Goal: Task Accomplishment & Management: Complete application form

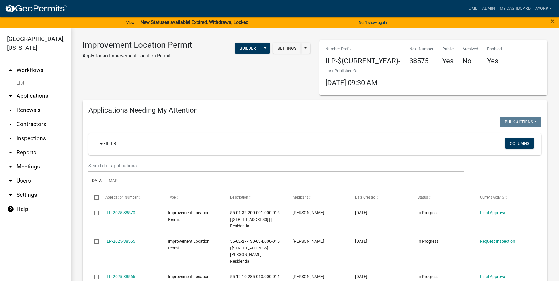
drag, startPoint x: 282, startPoint y: 137, endPoint x: 365, endPoint y: 150, distance: 85.0
click at [285, 142] on div "+ Filter Columns" at bounding box center [314, 143] width 447 height 21
click at [493, 9] on link "Admin" at bounding box center [488, 8] width 18 height 11
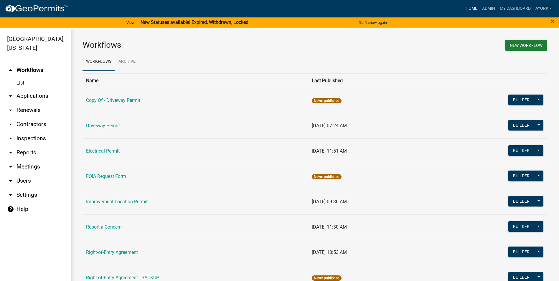
click at [467, 11] on link "Home" at bounding box center [471, 8] width 16 height 11
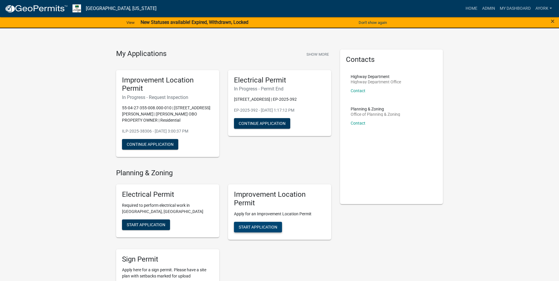
click at [266, 224] on span "Start Application" at bounding box center [258, 226] width 39 height 5
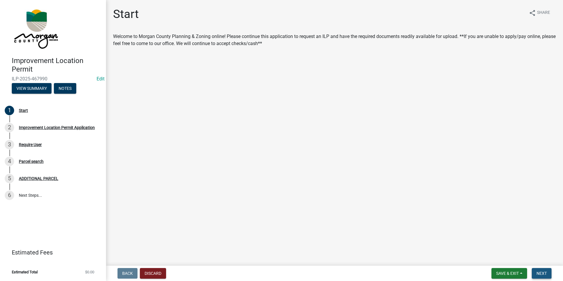
click at [540, 274] on span "Next" at bounding box center [542, 273] width 10 height 5
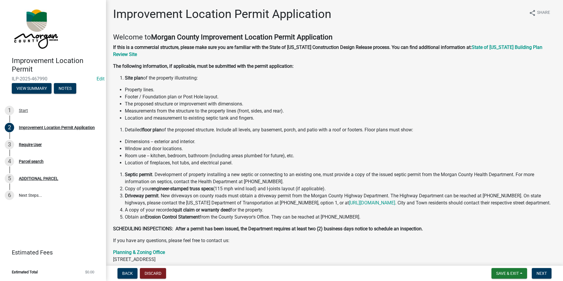
scroll to position [60, 0]
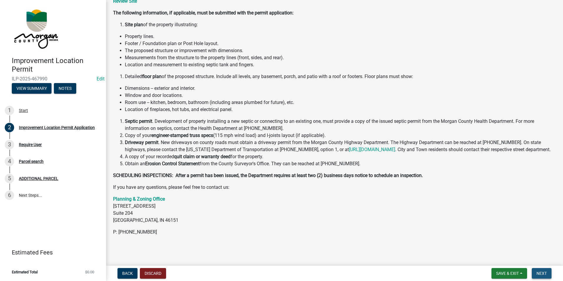
click at [547, 276] on button "Next" at bounding box center [542, 273] width 20 height 11
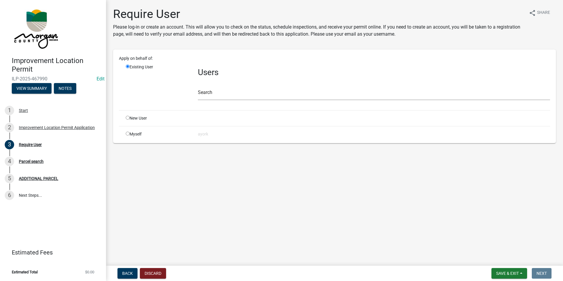
click at [126, 118] on input "radio" at bounding box center [128, 118] width 4 height 4
radio input "true"
radio input "false"
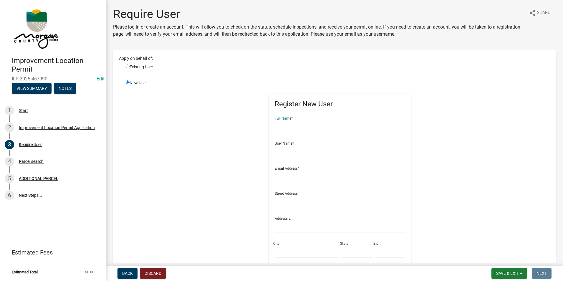
click at [283, 126] on input "text" at bounding box center [340, 126] width 130 height 12
type input "[PERSON_NAME]"
type input "jacquelinestroup"
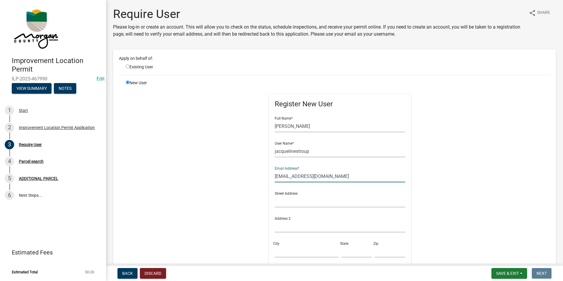
type input "[EMAIL_ADDRESS][DOMAIN_NAME]"
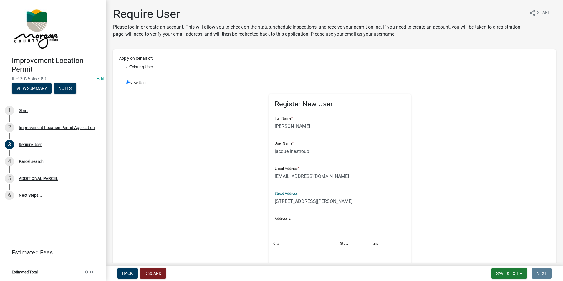
type input "[STREET_ADDRESS][PERSON_NAME]"
click at [305, 254] on input "City" at bounding box center [307, 251] width 64 height 12
type input "Paragon"
type input "IN"
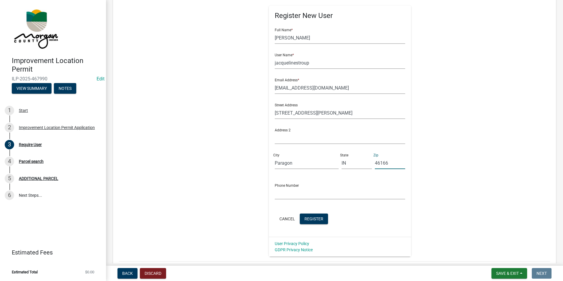
type input "46166"
click at [332, 195] on input "text" at bounding box center [340, 193] width 130 height 12
type input "7653410664"
click at [312, 222] on button "Register" at bounding box center [314, 218] width 28 height 11
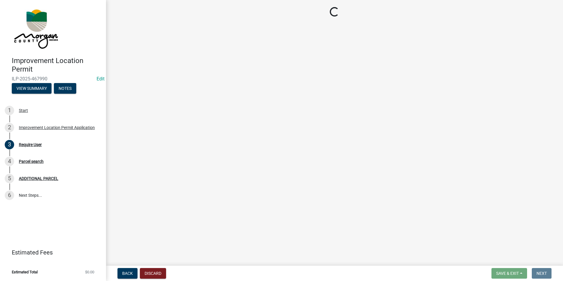
scroll to position [0, 0]
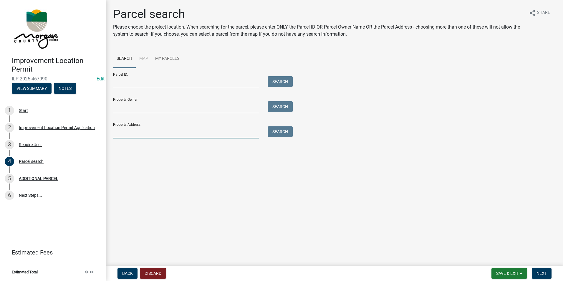
click at [159, 135] on input "Property Address:" at bounding box center [186, 132] width 146 height 12
click at [287, 131] on button "Search" at bounding box center [280, 131] width 25 height 11
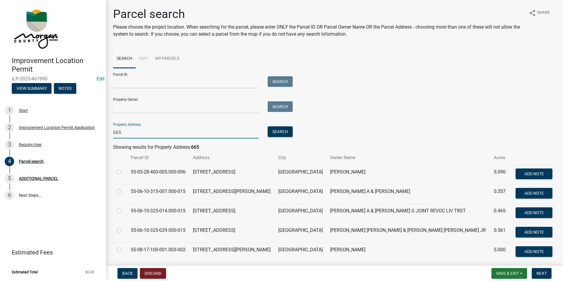
click at [151, 131] on input "665" at bounding box center [186, 132] width 146 height 12
type input "665 [PERSON_NAME]"
click at [280, 133] on button "Search" at bounding box center [280, 131] width 25 height 11
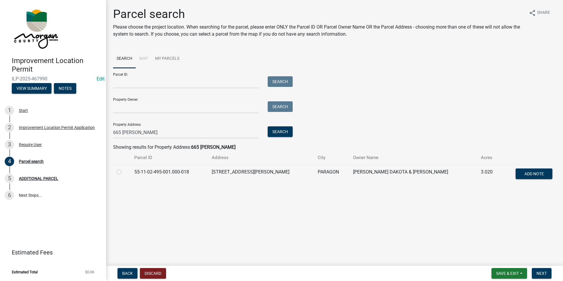
click at [124, 168] on label at bounding box center [124, 168] width 0 height 0
click at [124, 172] on input "radio" at bounding box center [126, 170] width 4 height 4
radio input "true"
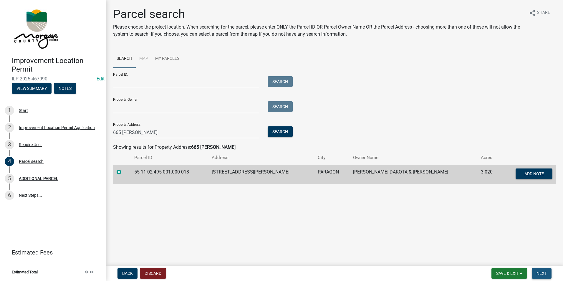
click at [540, 274] on span "Next" at bounding box center [542, 273] width 10 height 5
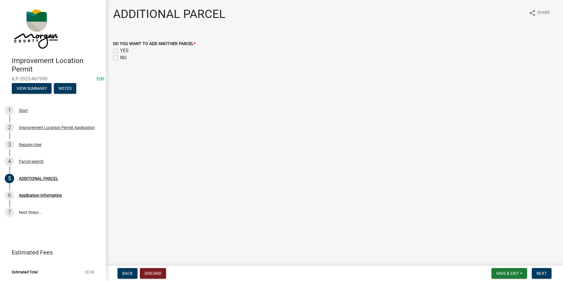
click at [123, 58] on label "NO" at bounding box center [123, 57] width 6 height 7
click at [123, 58] on input "NO" at bounding box center [122, 56] width 4 height 4
checkbox input "true"
checkbox input "false"
checkbox input "true"
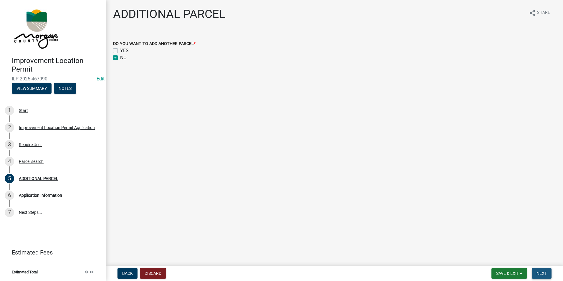
click at [539, 269] on button "Next" at bounding box center [542, 273] width 20 height 11
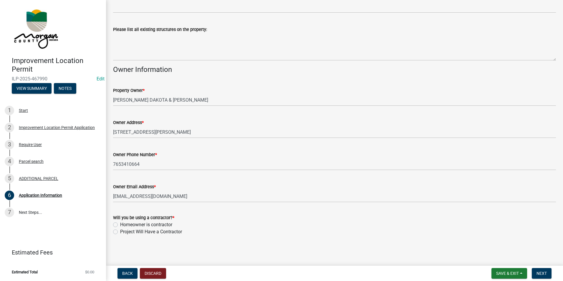
scroll to position [221, 0]
click at [120, 232] on label "Project Will Have a Contractor" at bounding box center [151, 231] width 62 height 7
click at [120, 232] on input "Project Will Have a Contractor" at bounding box center [122, 230] width 4 height 4
radio input "true"
click at [539, 270] on button "Next" at bounding box center [542, 273] width 20 height 11
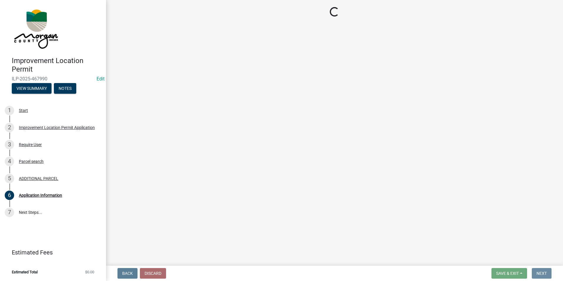
scroll to position [0, 0]
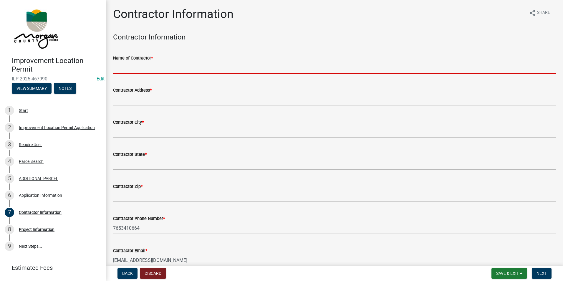
click at [155, 70] on input "Name of Contractor *" at bounding box center [334, 68] width 443 height 12
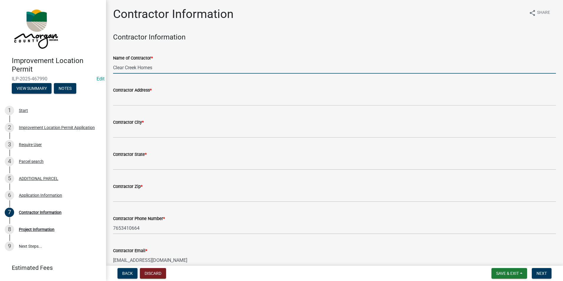
type input "Clear Creek Homes"
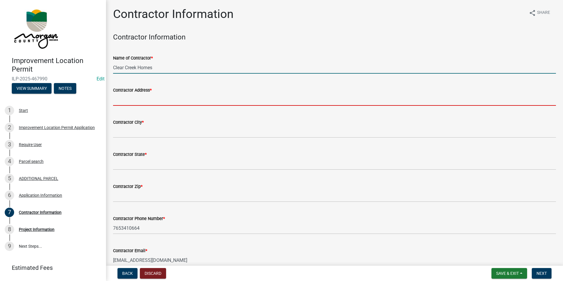
click at [141, 97] on input "Contractor Address *" at bounding box center [334, 100] width 443 height 12
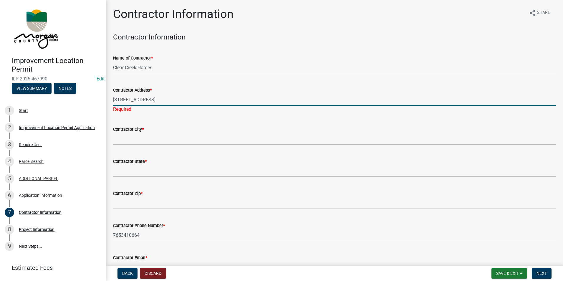
type input "[STREET_ADDRESS]"
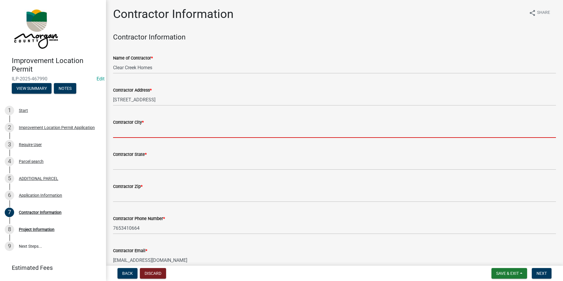
click at [122, 142] on wm-data-entity-input "Contractor City *" at bounding box center [334, 126] width 443 height 32
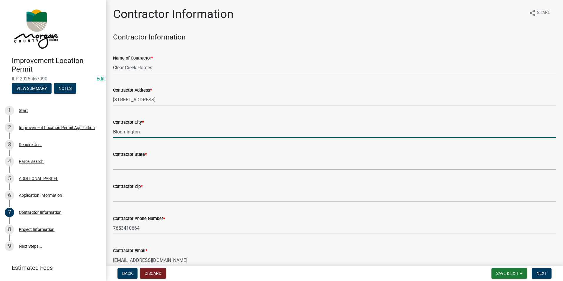
type input "Bloomington"
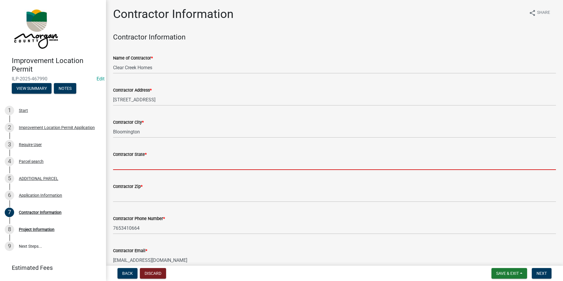
type input "i"
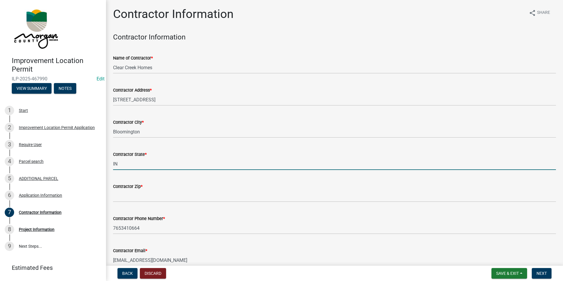
type input "IN"
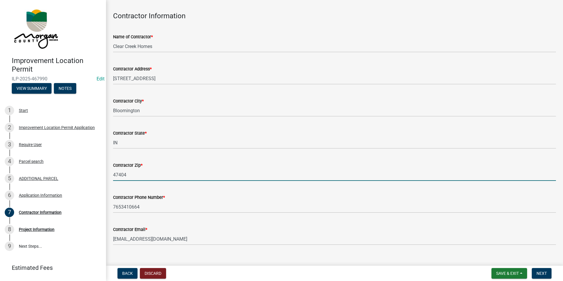
scroll to position [31, 0]
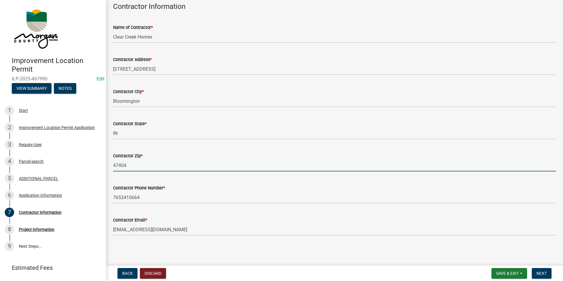
type input "47404"
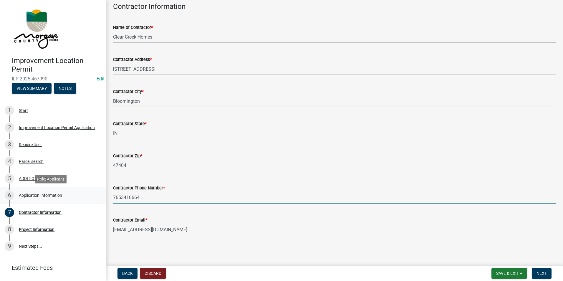
drag, startPoint x: 145, startPoint y: 198, endPoint x: 93, endPoint y: 194, distance: 52.0
click at [93, 194] on div "Improvement Location Permit ILP-2025-467990 Edit View Summary Notes 1 Start 2 I…" at bounding box center [281, 140] width 563 height 281
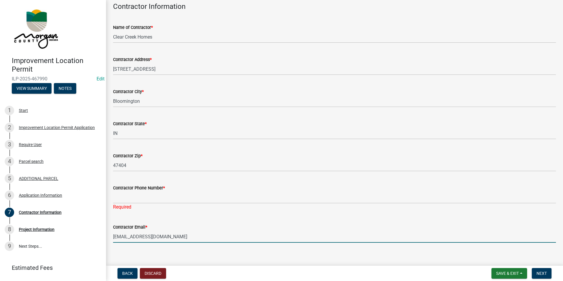
drag, startPoint x: 171, startPoint y: 232, endPoint x: 108, endPoint y: 227, distance: 62.9
click at [108, 227] on div "Contractor Information share Share Contractor Information Name of Contractor * …" at bounding box center [334, 114] width 457 height 276
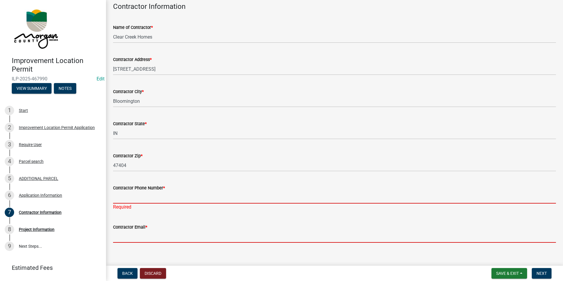
drag, startPoint x: 124, startPoint y: 201, endPoint x: 126, endPoint y: 192, distance: 9.1
click at [124, 201] on input "Contractor Phone Number *" at bounding box center [334, 197] width 443 height 12
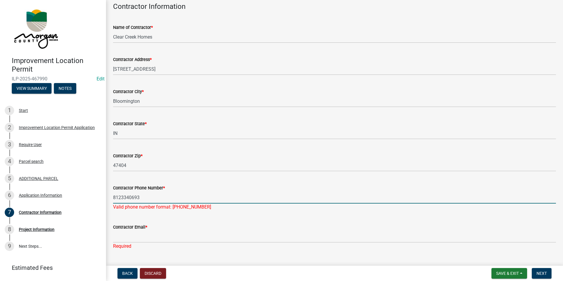
type input "8123340693"
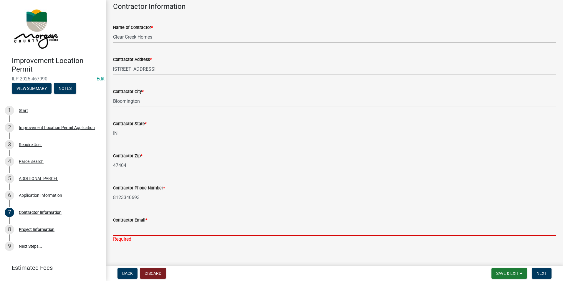
click at [133, 238] on div "Contractor Email * Required" at bounding box center [334, 225] width 443 height 34
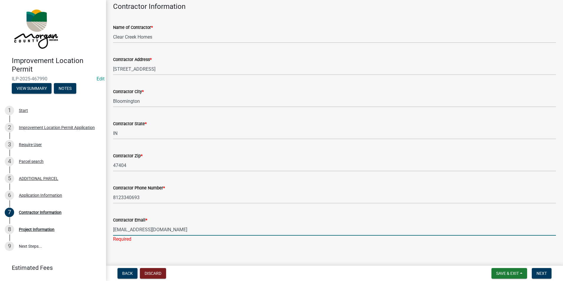
type input "[EMAIL_ADDRESS][DOMAIN_NAME]"
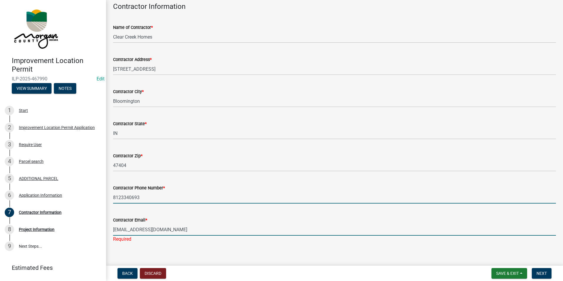
click at [181, 196] on input "8123340693" at bounding box center [334, 197] width 443 height 12
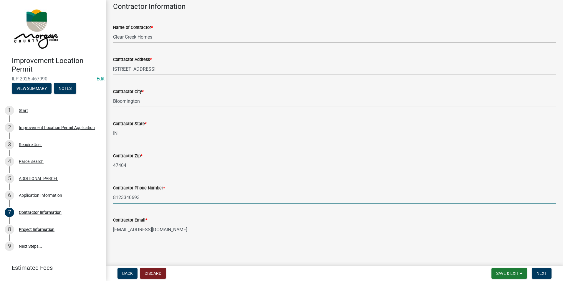
drag, startPoint x: 185, startPoint y: 218, endPoint x: 190, endPoint y: 228, distance: 10.9
click at [185, 219] on div "Contractor Email *" at bounding box center [334, 219] width 443 height 7
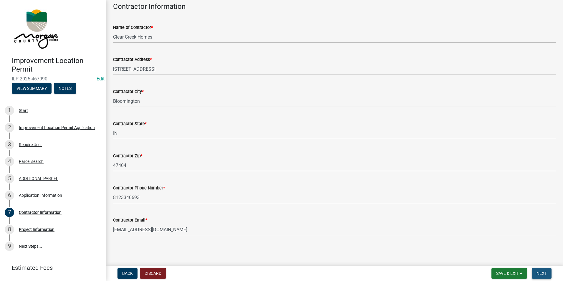
click at [547, 275] on button "Next" at bounding box center [542, 273] width 20 height 11
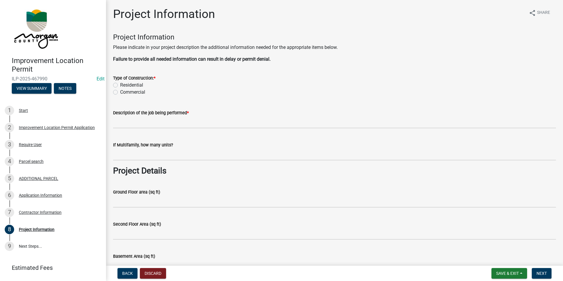
click at [120, 86] on label "Residential" at bounding box center [131, 85] width 23 height 7
click at [120, 85] on input "Residential" at bounding box center [122, 84] width 4 height 4
radio input "true"
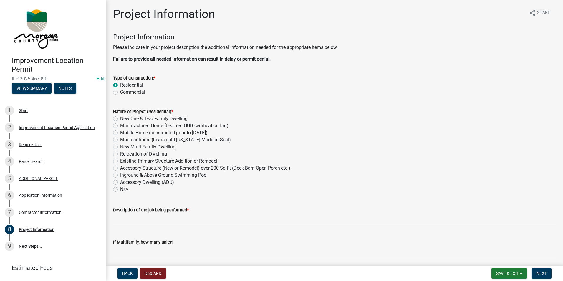
click at [120, 140] on label "Modular home (bears gold [US_STATE] Modular Seal)" at bounding box center [175, 139] width 111 height 7
click at [120, 140] on input "Modular home (bears gold [US_STATE] Modular Seal)" at bounding box center [122, 138] width 4 height 4
radio input "true"
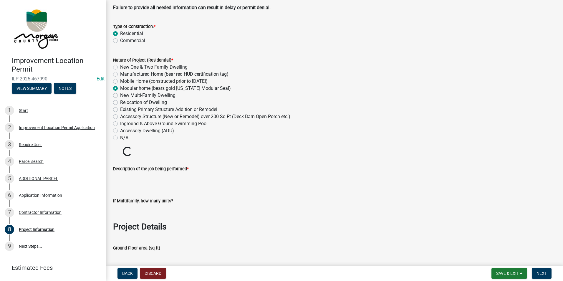
scroll to position [59, 0]
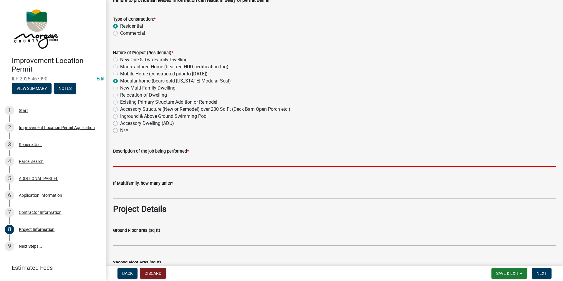
click at [176, 163] on input "Description of the job being performed *" at bounding box center [334, 161] width 443 height 12
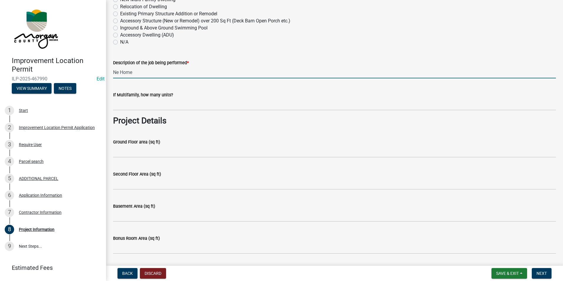
scroll to position [88, 0]
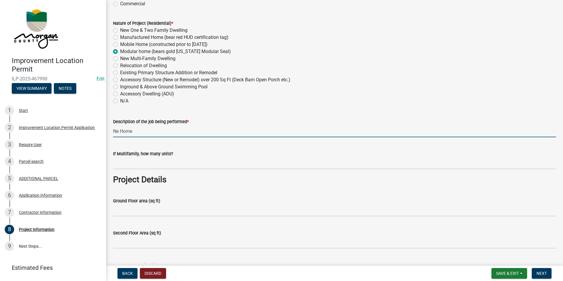
click at [119, 129] on input "Ne Home" at bounding box center [334, 131] width 443 height 12
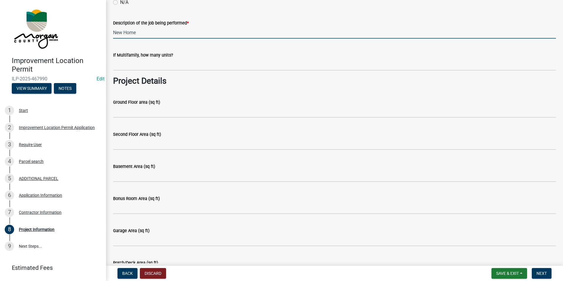
scroll to position [206, 0]
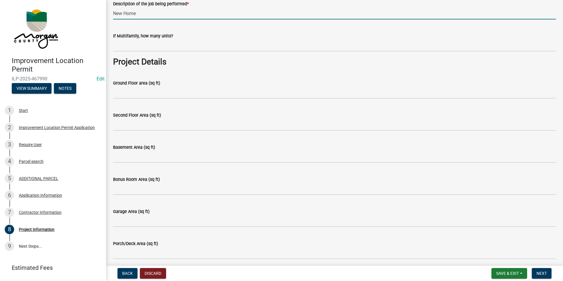
type input "New Home"
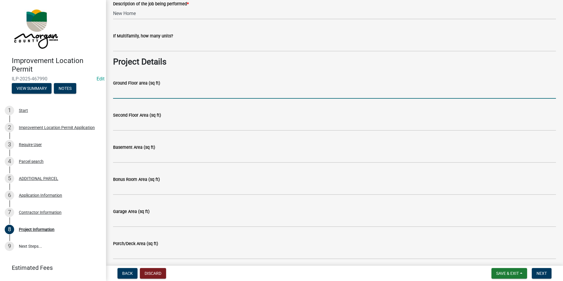
click at [143, 92] on input "Ground Floor area (sq ft)" at bounding box center [334, 93] width 443 height 12
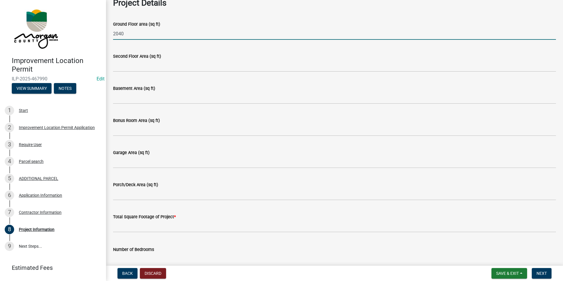
scroll to position [294, 0]
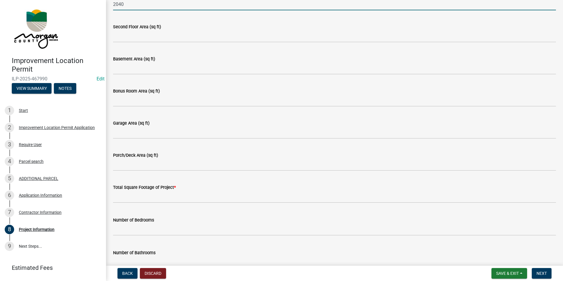
type input "2040"
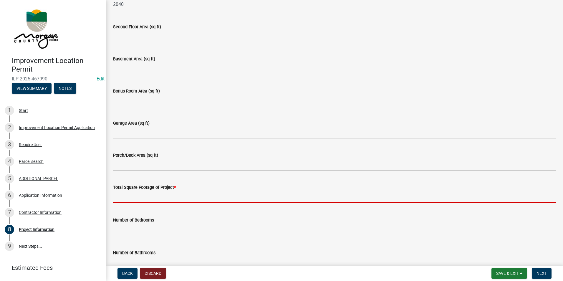
click at [144, 196] on input "text" at bounding box center [334, 197] width 443 height 12
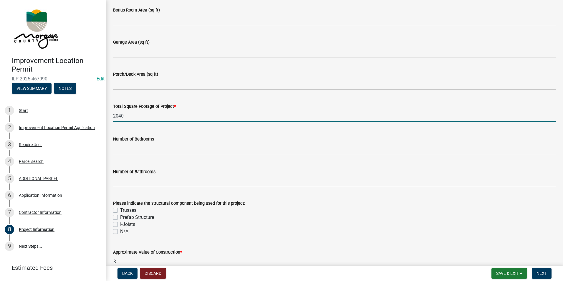
scroll to position [383, 0]
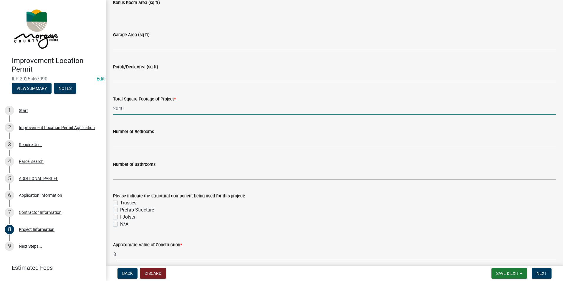
type input "2040"
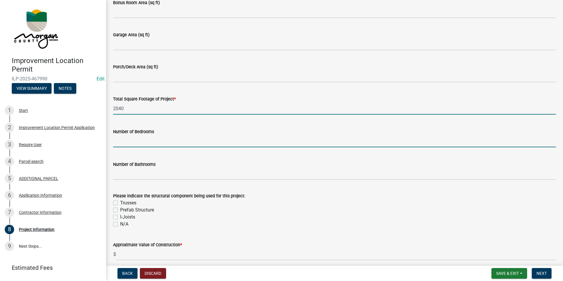
click at [147, 140] on input "text" at bounding box center [334, 141] width 443 height 12
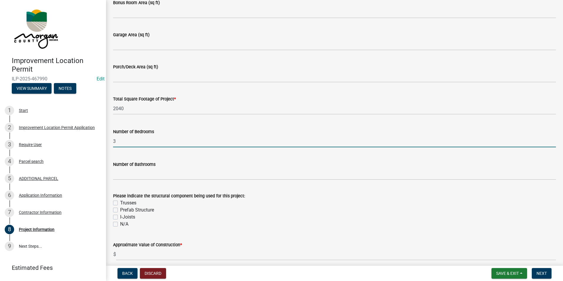
type input "3"
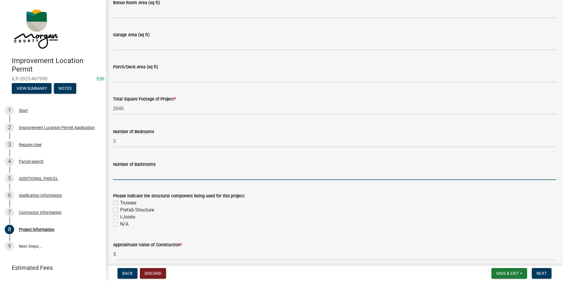
click at [132, 173] on input "text" at bounding box center [334, 174] width 443 height 12
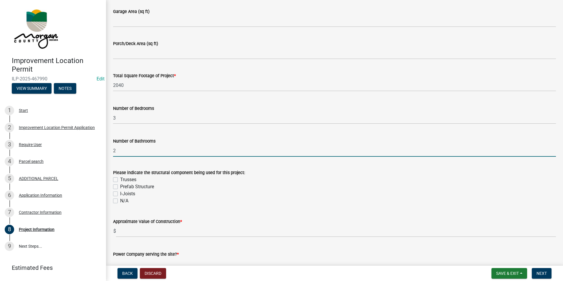
scroll to position [412, 0]
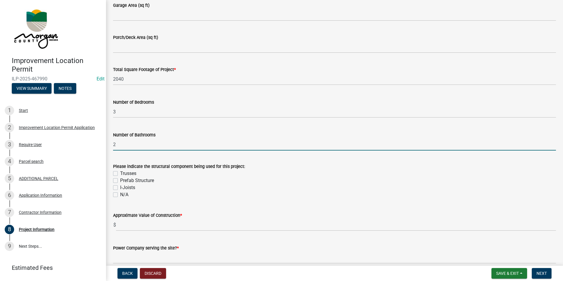
type input "2"
click at [120, 195] on label "N/A" at bounding box center [124, 194] width 8 height 7
click at [120, 195] on input "N/A" at bounding box center [122, 193] width 4 height 4
checkbox input "true"
checkbox input "false"
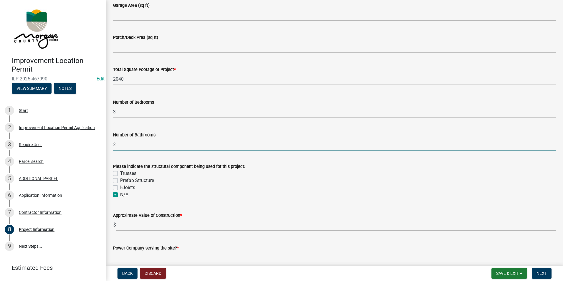
checkbox input "false"
checkbox input "true"
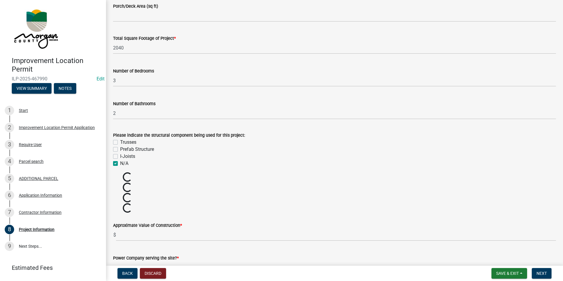
scroll to position [560, 0]
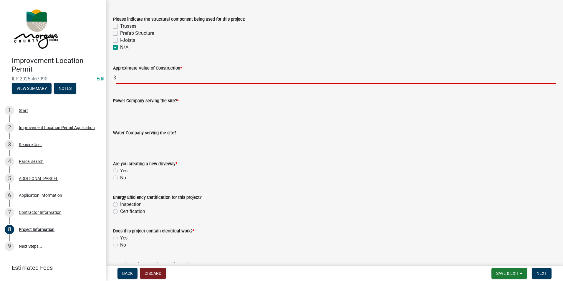
click at [141, 76] on input "text" at bounding box center [336, 78] width 440 height 12
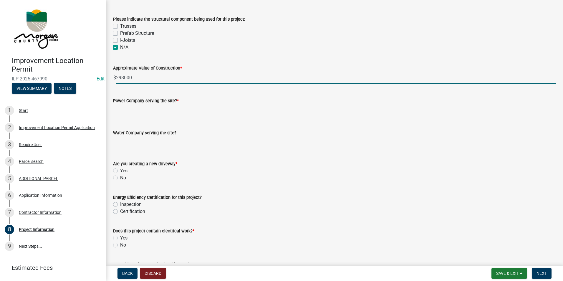
type input "298000"
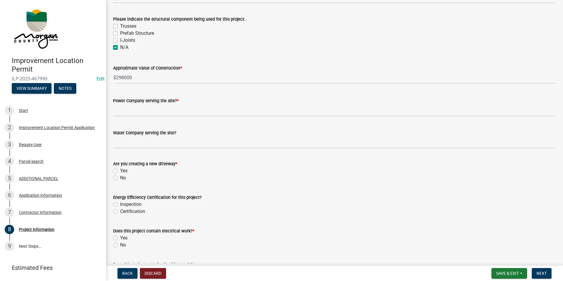
click at [147, 104] on div "Power Company serving the site? *" at bounding box center [334, 100] width 443 height 7
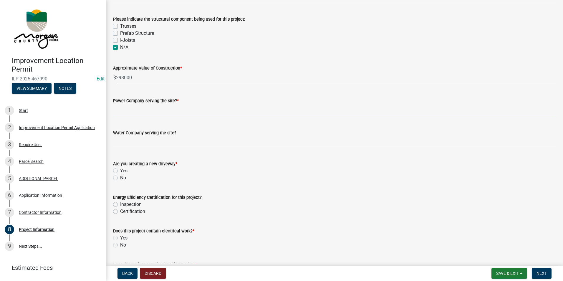
click at [142, 110] on input "Power Company serving the site? *" at bounding box center [334, 110] width 443 height 12
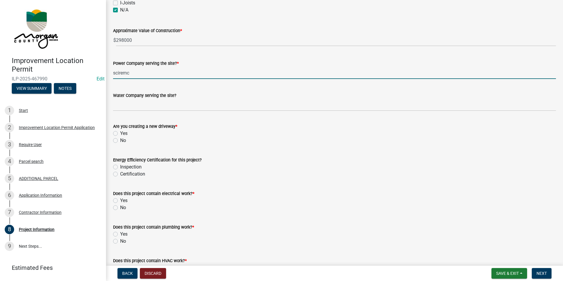
scroll to position [618, 0]
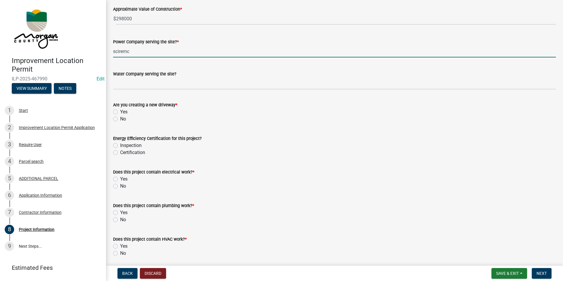
type input "sciremc"
click at [120, 120] on label "No" at bounding box center [123, 118] width 6 height 7
click at [120, 119] on input "No" at bounding box center [122, 117] width 4 height 4
radio input "true"
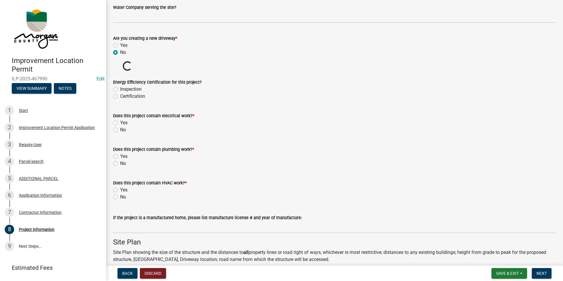
scroll to position [707, 0]
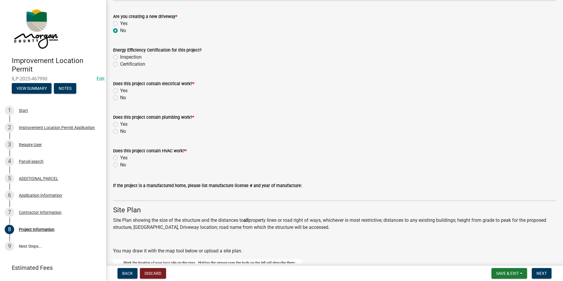
click at [120, 123] on label "Yes" at bounding box center [123, 124] width 7 height 7
click at [120, 123] on input "Yes" at bounding box center [122, 123] width 4 height 4
radio input "true"
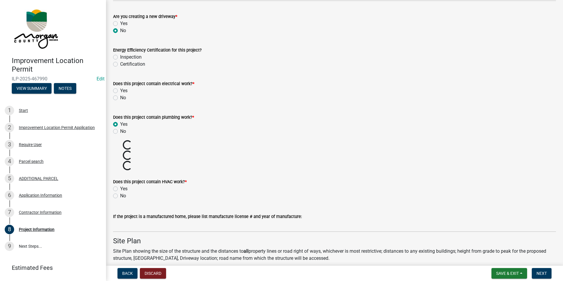
click at [115, 93] on div "Yes" at bounding box center [334, 90] width 443 height 7
click at [120, 92] on label "Yes" at bounding box center [123, 90] width 7 height 7
click at [120, 91] on input "Yes" at bounding box center [122, 89] width 4 height 4
radio input "true"
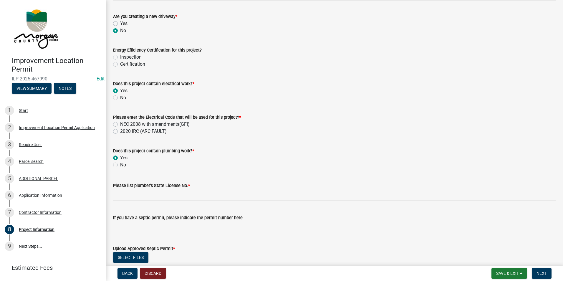
click at [120, 131] on label "2020 IRC (ARC FAULT)" at bounding box center [143, 131] width 47 height 7
click at [120, 131] on input "2020 IRC (ARC FAULT)" at bounding box center [122, 130] width 4 height 4
radio input "true"
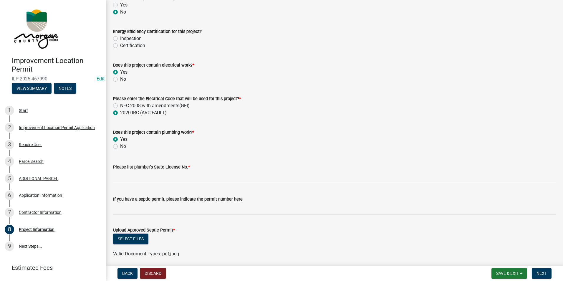
scroll to position [766, 0]
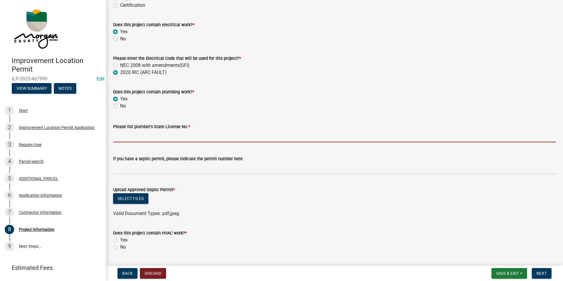
click at [143, 139] on input "Please list plumber's State License No. *" at bounding box center [334, 136] width 443 height 12
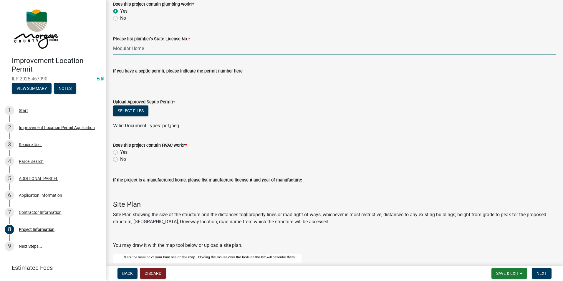
scroll to position [854, 0]
type input "Modular Home"
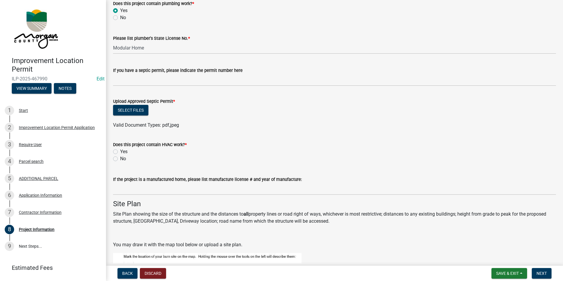
click at [138, 116] on div "Select files" at bounding box center [334, 111] width 443 height 12
click at [138, 112] on button "Select files" at bounding box center [130, 110] width 35 height 11
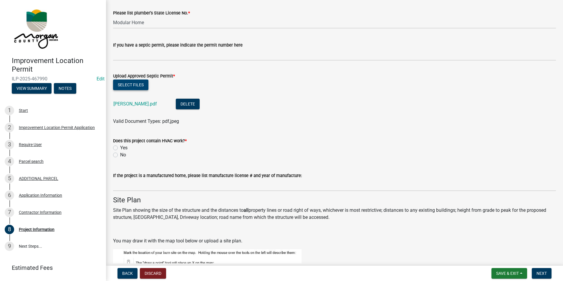
scroll to position [913, 0]
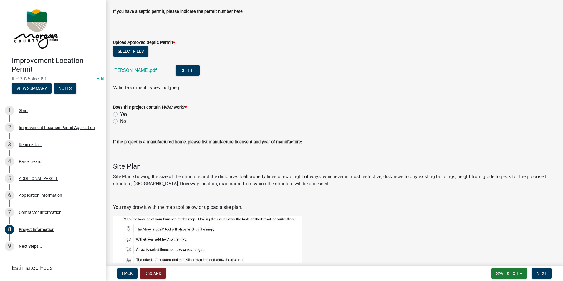
click at [120, 115] on label "Yes" at bounding box center [123, 114] width 7 height 7
click at [120, 115] on input "Yes" at bounding box center [122, 113] width 4 height 4
radio input "true"
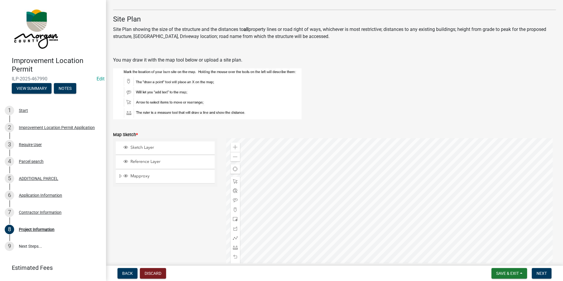
scroll to position [1148, 0]
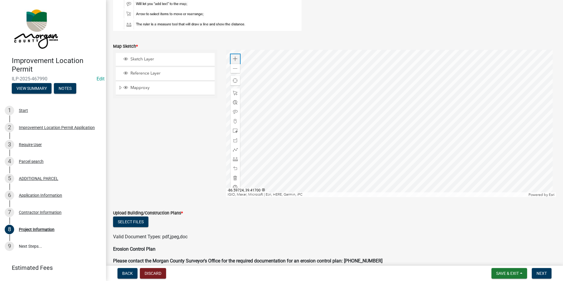
click at [234, 59] on span at bounding box center [235, 59] width 5 height 5
click at [231, 70] on div "Zoom out" at bounding box center [235, 68] width 9 height 9
click at [234, 130] on span at bounding box center [235, 130] width 5 height 5
click at [235, 59] on span at bounding box center [235, 59] width 5 height 5
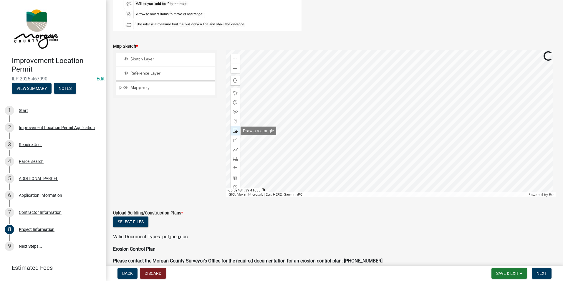
click at [236, 131] on span at bounding box center [235, 130] width 5 height 5
click at [384, 162] on div at bounding box center [391, 123] width 330 height 147
click at [234, 180] on span at bounding box center [235, 178] width 5 height 5
click at [405, 171] on div at bounding box center [391, 123] width 330 height 147
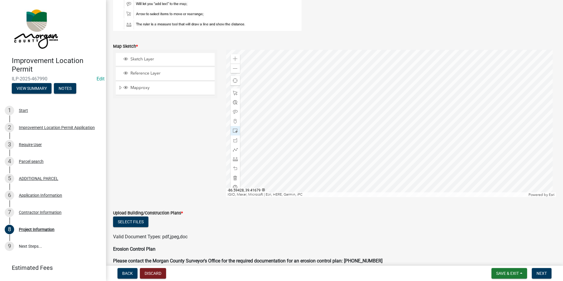
click at [473, 129] on div at bounding box center [391, 123] width 330 height 147
click at [233, 130] on span at bounding box center [235, 130] width 5 height 5
click at [444, 166] on div at bounding box center [391, 123] width 330 height 147
click at [236, 159] on span at bounding box center [235, 159] width 5 height 5
click at [416, 166] on div at bounding box center [391, 123] width 330 height 147
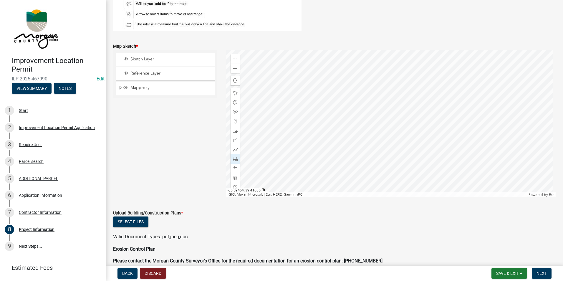
click at [395, 170] on div at bounding box center [391, 123] width 330 height 147
click at [234, 180] on div at bounding box center [235, 177] width 9 height 9
click at [235, 158] on span at bounding box center [235, 159] width 5 height 5
click at [415, 113] on div at bounding box center [391, 123] width 330 height 147
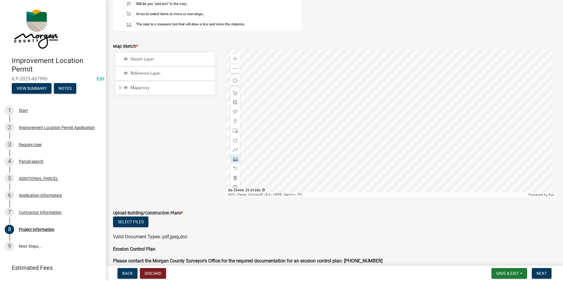
click at [438, 111] on div at bounding box center [391, 123] width 330 height 147
click at [446, 163] on div at bounding box center [391, 123] width 330 height 147
click at [423, 165] on div at bounding box center [391, 123] width 330 height 147
click at [415, 113] on div at bounding box center [391, 123] width 330 height 147
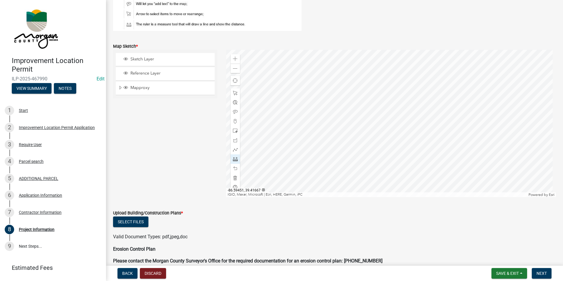
click at [423, 165] on div at bounding box center [391, 123] width 330 height 147
click at [394, 169] on div at bounding box center [391, 123] width 330 height 147
click at [416, 113] on div at bounding box center [391, 123] width 330 height 147
click at [409, 80] on div at bounding box center [391, 123] width 330 height 147
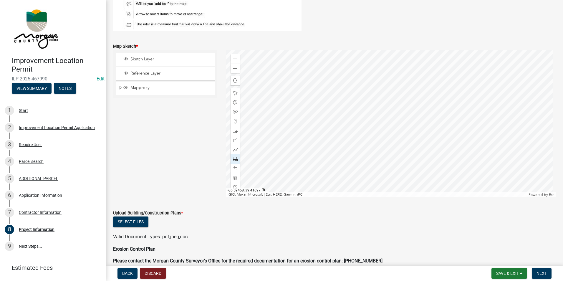
click at [409, 80] on div at bounding box center [391, 123] width 330 height 147
click at [438, 110] on div at bounding box center [391, 123] width 330 height 147
click at [436, 122] on div at bounding box center [391, 123] width 330 height 147
click at [346, 111] on div at bounding box center [391, 123] width 330 height 147
click at [390, 107] on div at bounding box center [391, 123] width 330 height 147
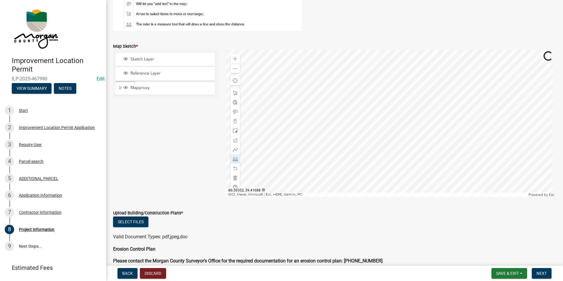
click at [390, 107] on div at bounding box center [391, 123] width 330 height 147
click at [480, 124] on div at bounding box center [391, 123] width 330 height 147
click at [448, 93] on div at bounding box center [391, 123] width 330 height 147
click at [379, 111] on div at bounding box center [391, 123] width 330 height 147
click at [388, 84] on div at bounding box center [391, 123] width 330 height 147
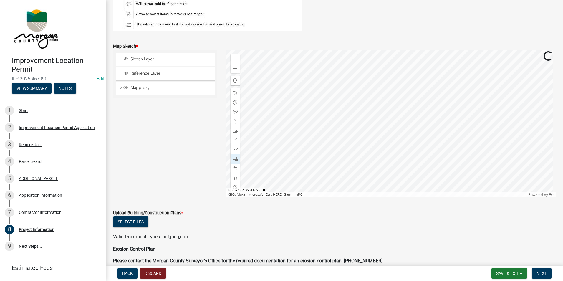
click at [416, 83] on div at bounding box center [391, 123] width 330 height 147
click at [426, 83] on div at bounding box center [391, 123] width 330 height 147
click at [391, 135] on div at bounding box center [391, 123] width 330 height 147
click at [410, 176] on div at bounding box center [391, 123] width 330 height 147
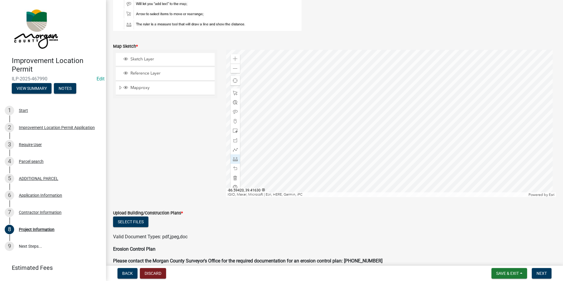
click at [429, 133] on div at bounding box center [391, 123] width 330 height 147
click at [433, 135] on div at bounding box center [391, 123] width 330 height 147
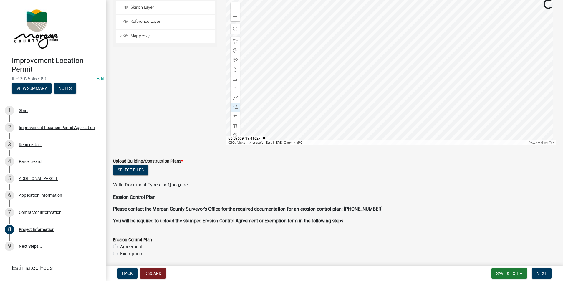
scroll to position [1207, 0]
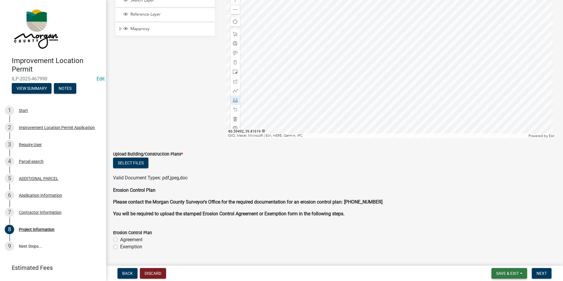
click at [512, 274] on span "Save & Exit" at bounding box center [507, 273] width 23 height 5
click at [498, 246] on button "Save" at bounding box center [503, 244] width 47 height 14
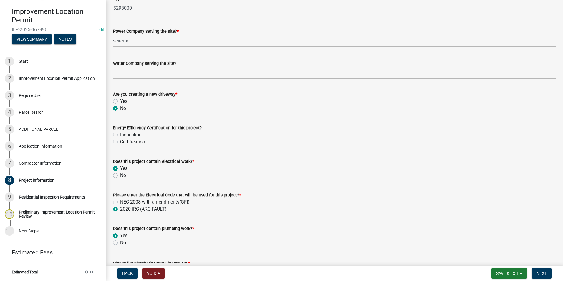
scroll to position [648, 0]
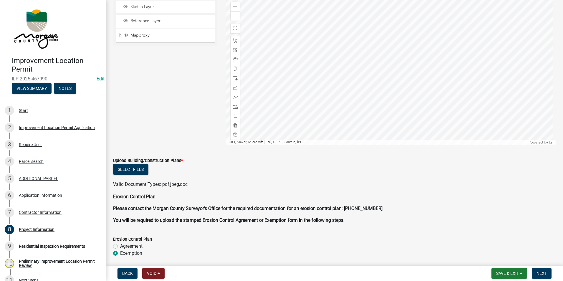
scroll to position [1181, 0]
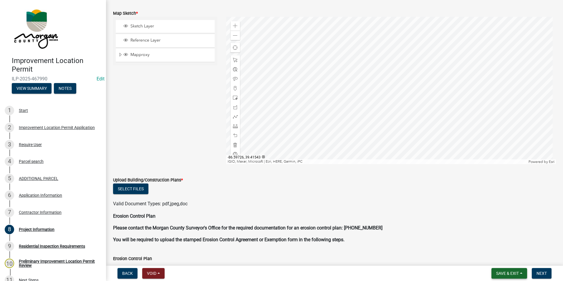
click at [508, 272] on span "Save & Exit" at bounding box center [507, 273] width 23 height 5
click at [499, 259] on button "Save & Exit" at bounding box center [503, 258] width 47 height 14
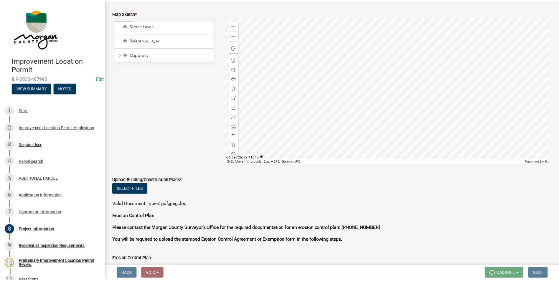
scroll to position [0, 0]
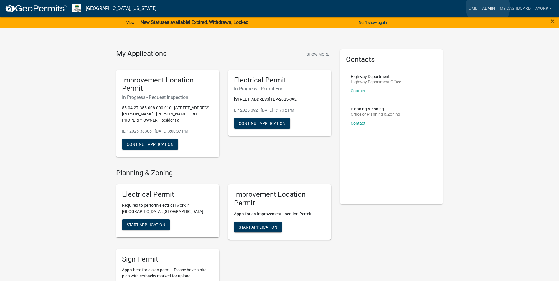
click at [488, 7] on link "Admin" at bounding box center [488, 8] width 18 height 11
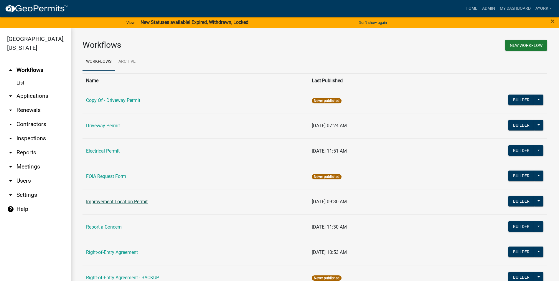
click at [124, 204] on link "Improvement Location Permit" at bounding box center [117, 202] width 62 height 6
